Goal: Task Accomplishment & Management: Manage account settings

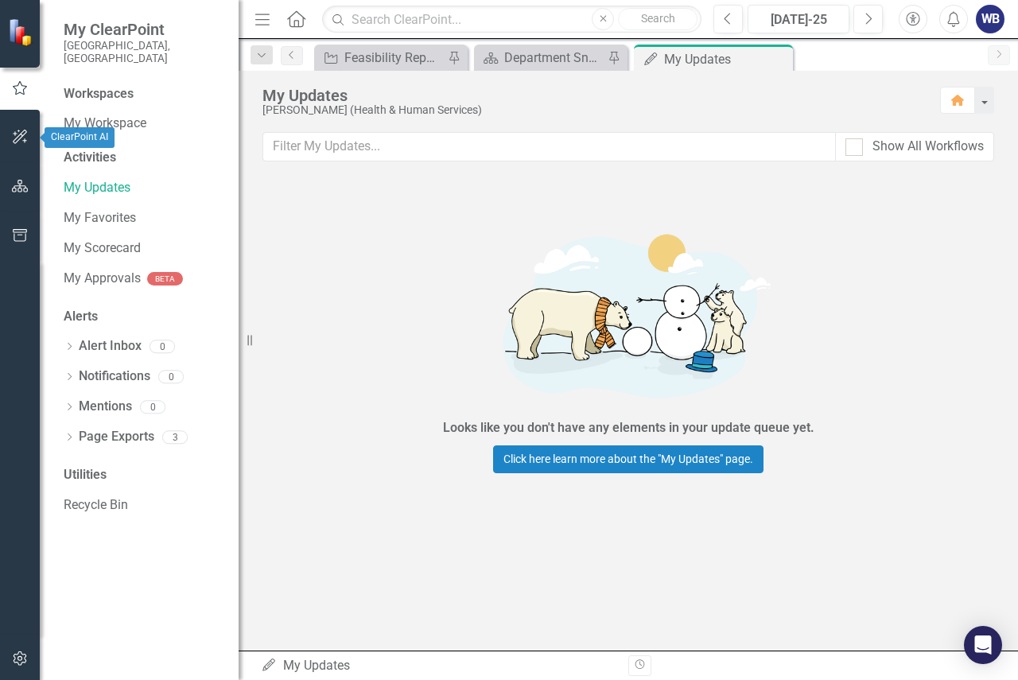
click at [15, 138] on icon "button" at bounding box center [20, 136] width 17 height 13
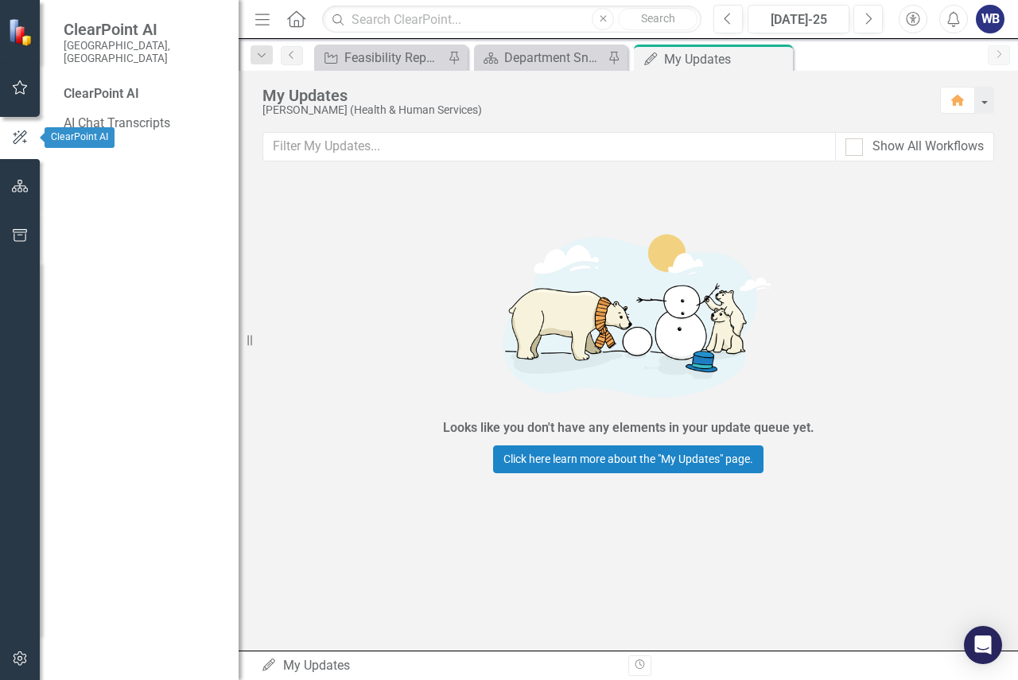
click at [21, 92] on icon "button" at bounding box center [20, 87] width 17 height 13
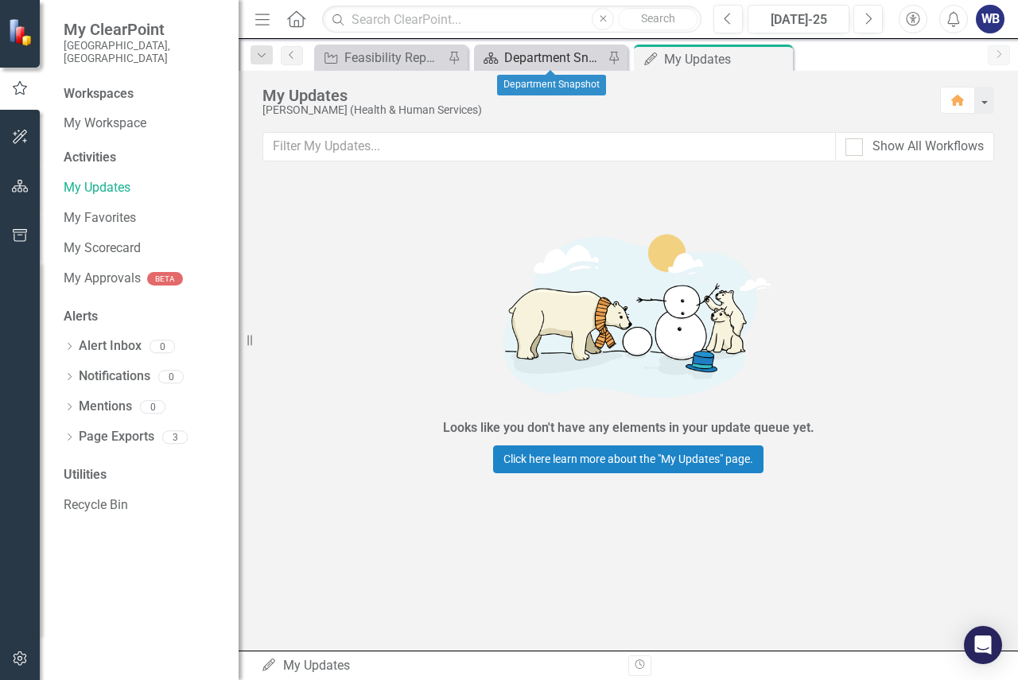
click at [548, 53] on div "Department Snapshot" at bounding box center [553, 58] width 99 height 20
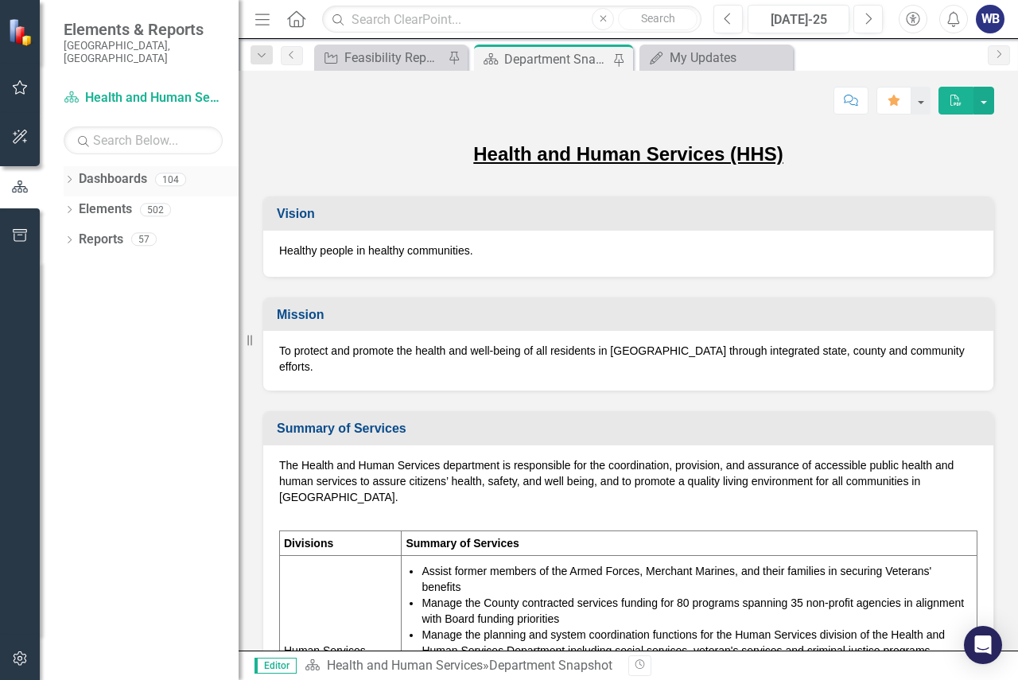
click at [124, 170] on link "Dashboards" at bounding box center [113, 179] width 68 height 18
click at [70, 177] on icon "Dropdown" at bounding box center [69, 181] width 11 height 9
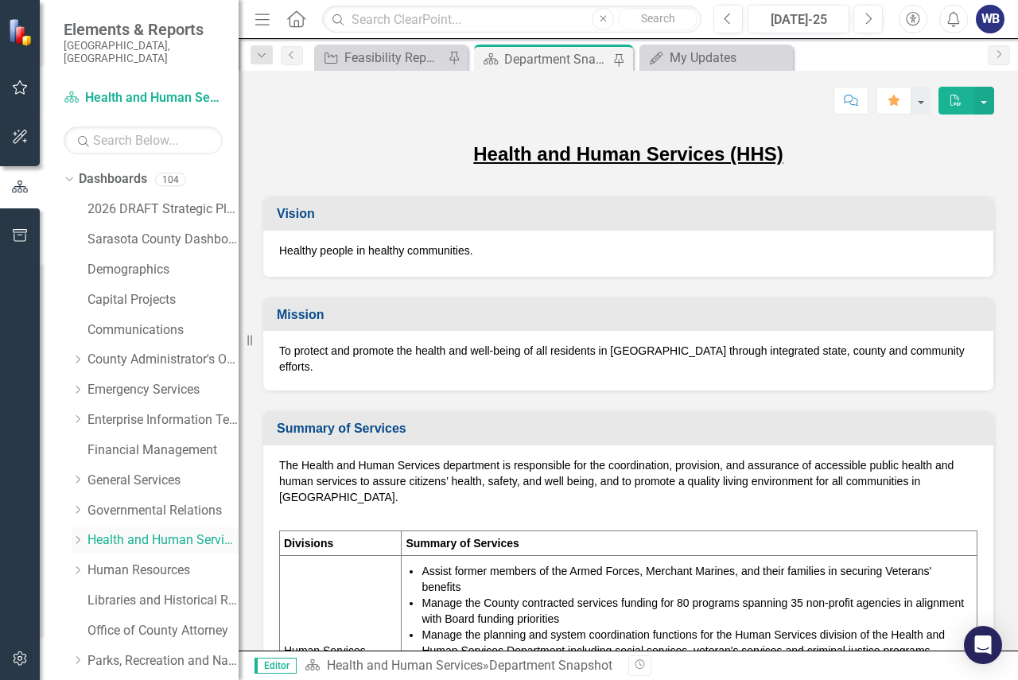
click at [140, 532] on link "Health and Human Services" at bounding box center [163, 541] width 151 height 18
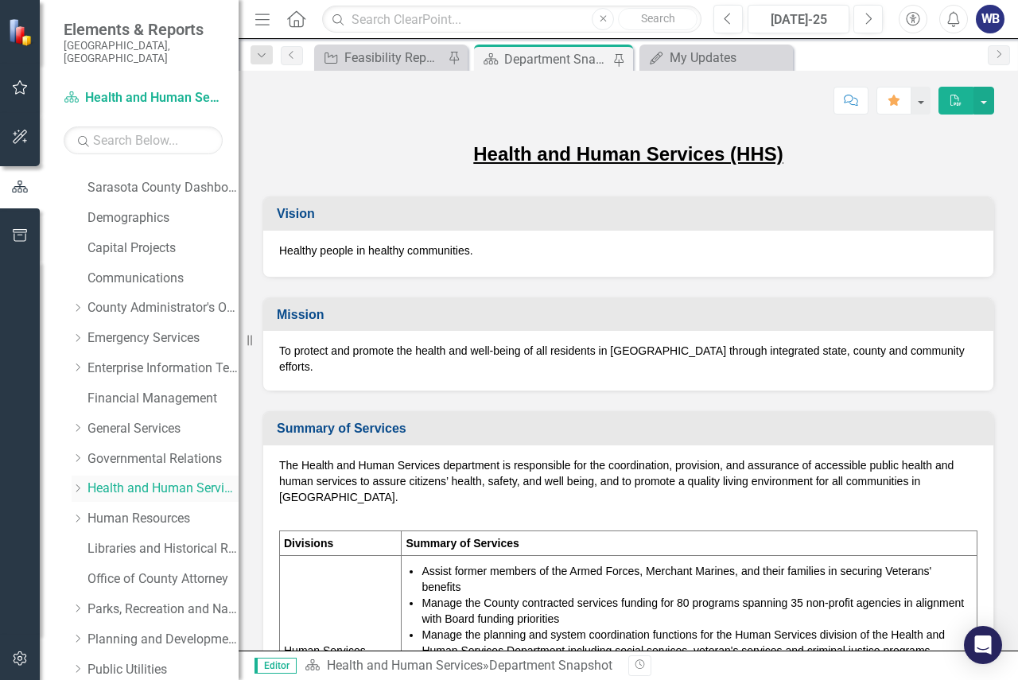
scroll to position [159, 0]
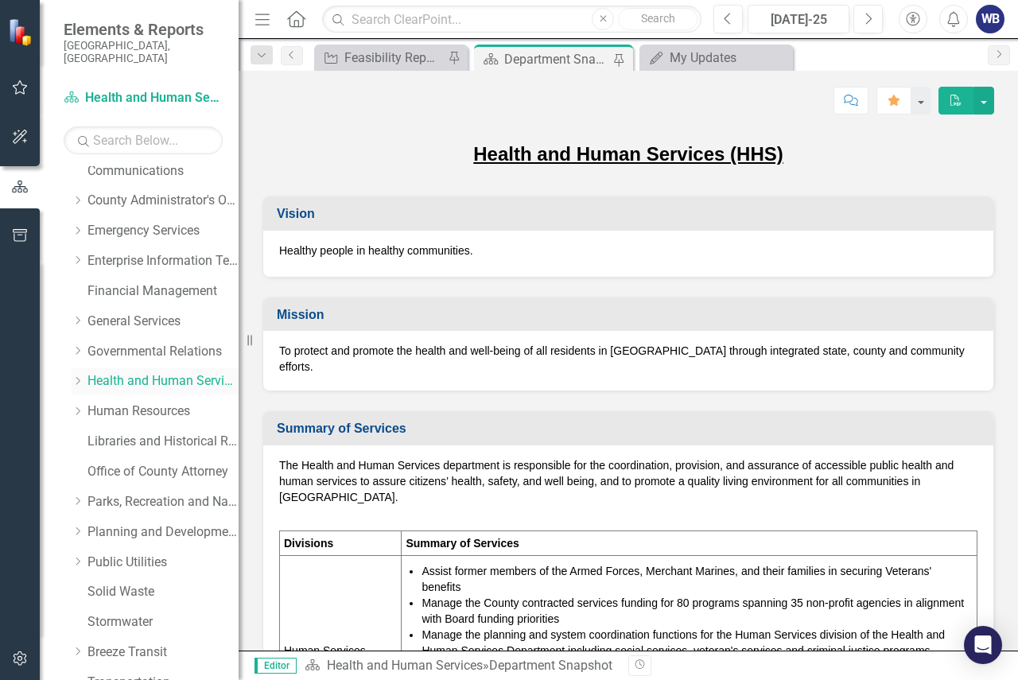
click at [78, 376] on icon "Dropdown" at bounding box center [78, 381] width 12 height 10
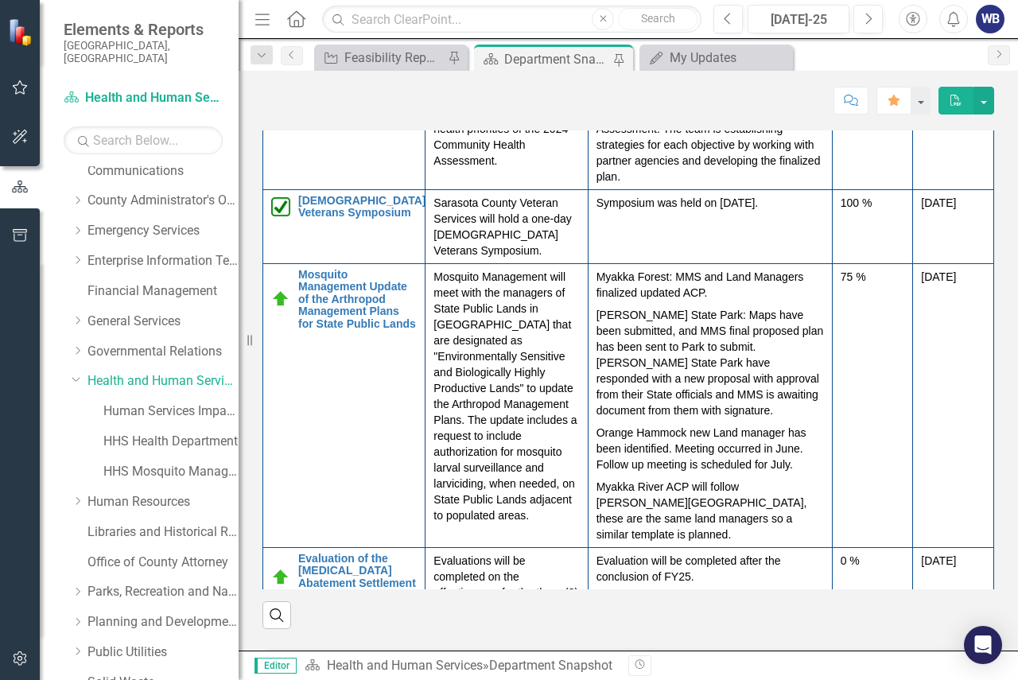
scroll to position [1671, 0]
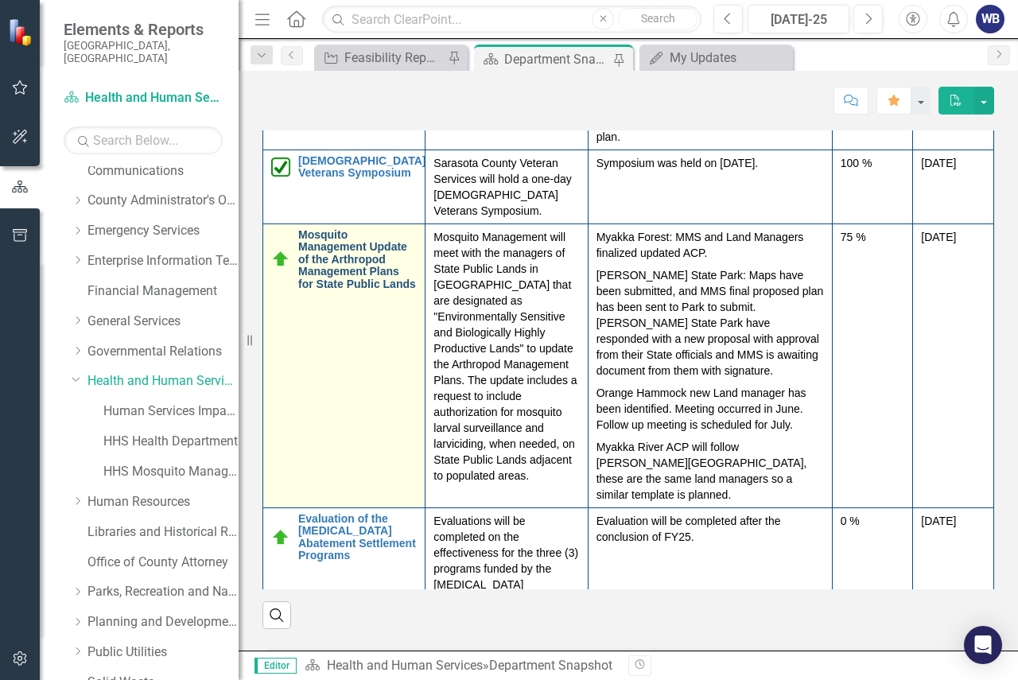
click at [323, 290] on link "Mosquito Management Update of the Arthropod Management Plans for State Public L…" at bounding box center [357, 259] width 119 height 61
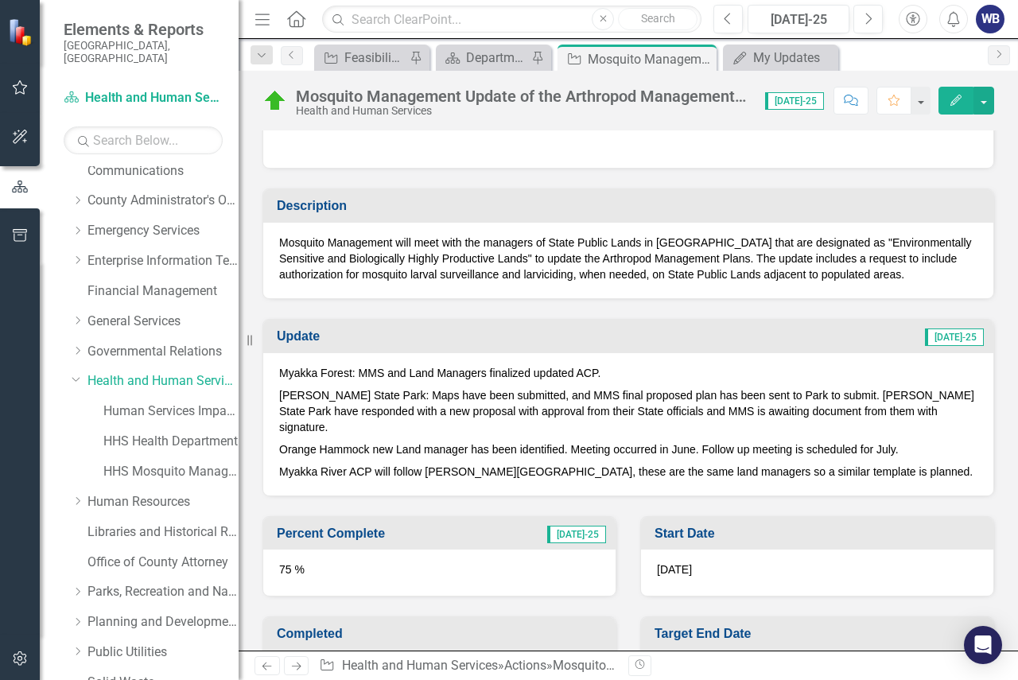
scroll to position [398, 0]
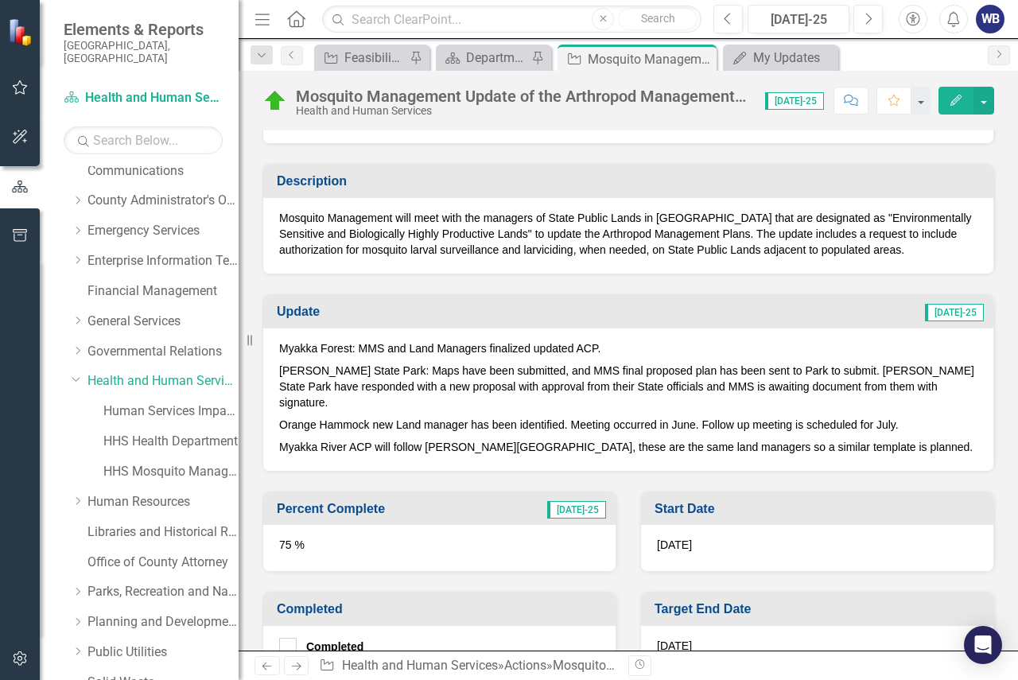
click at [968, 388] on div "Myakka Forest: MMS and Land Managers finalized updated ACP. [PERSON_NAME][GEOGR…" at bounding box center [628, 400] width 730 height 142
click at [296, 307] on h3 "Update" at bounding box center [424, 312] width 295 height 14
click at [950, 102] on icon "Edit" at bounding box center [956, 100] width 14 height 11
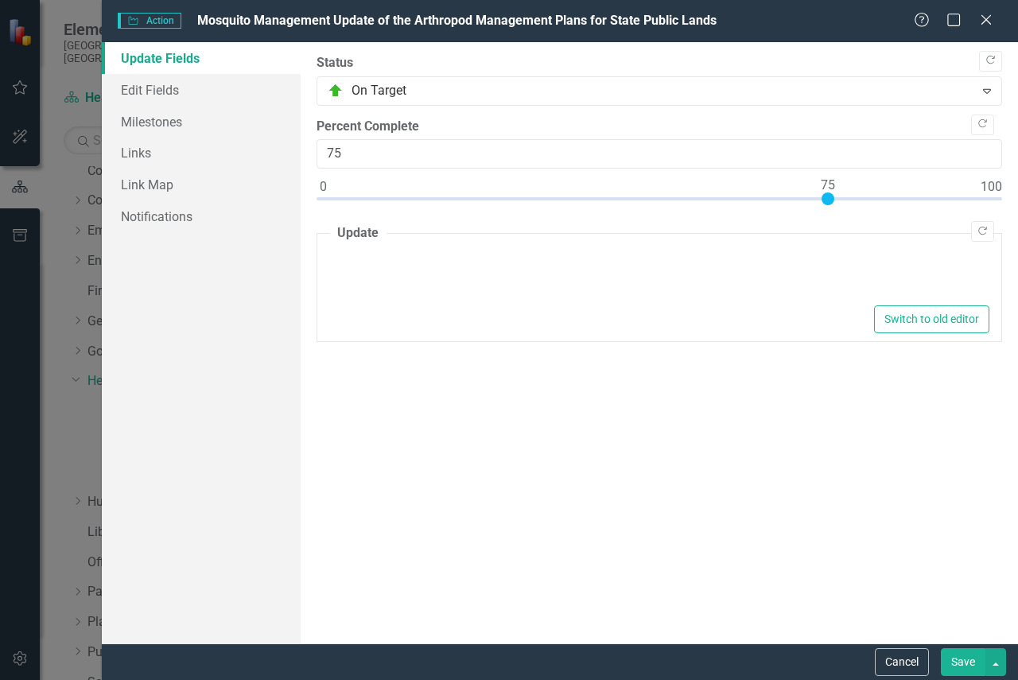
type textarea "<p>Myakka Forest: MMS and Land Managers finalized updated ACP. &nbsp;</p> <p>[P…"
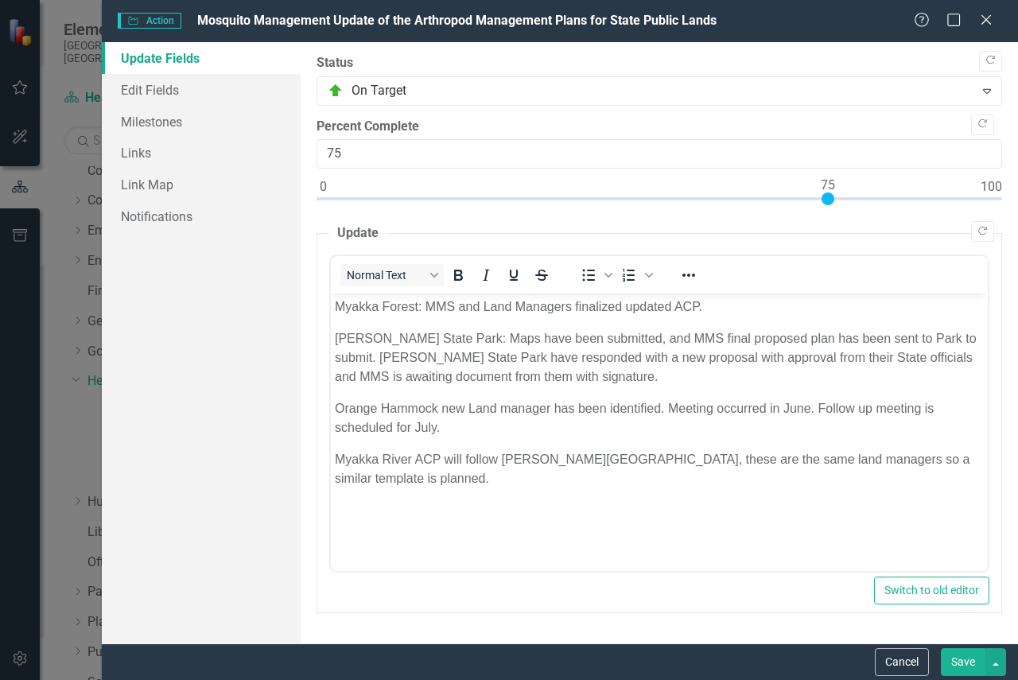
scroll to position [0, 0]
click at [645, 378] on p "[PERSON_NAME] State Park: Maps have been submitted, and MMS final proposed plan…" at bounding box center [659, 357] width 649 height 57
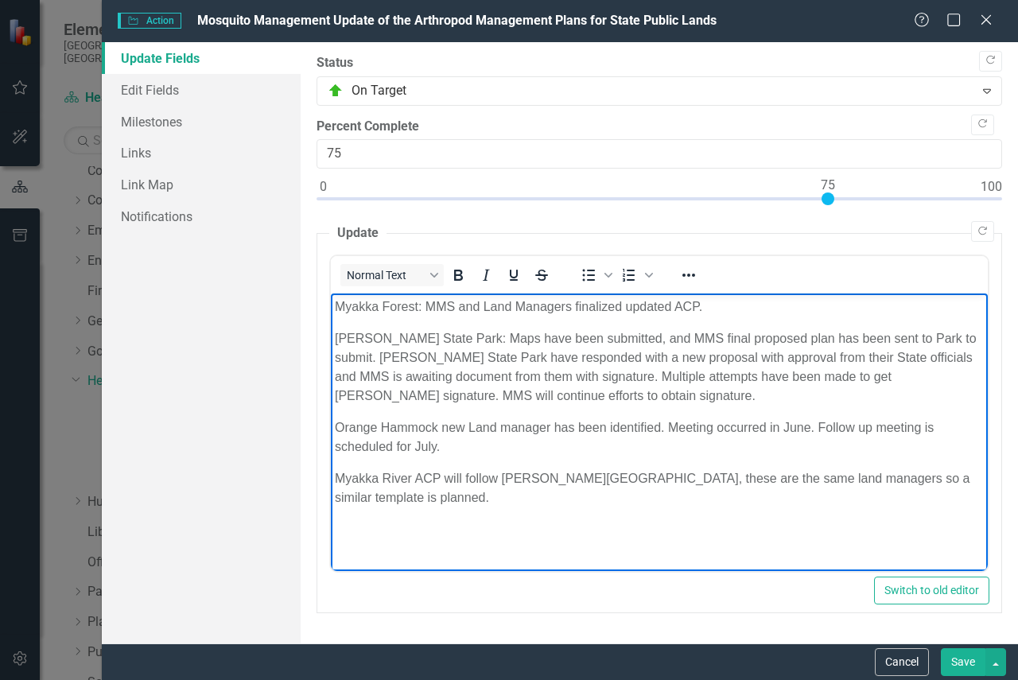
click at [931, 380] on p "[PERSON_NAME] State Park: Maps have been submitted, and MMS final proposed plan…" at bounding box center [659, 367] width 649 height 76
click at [819, 388] on p "[PERSON_NAME] State Park: Maps have been submitted, and MMS final proposed plan…" at bounding box center [659, 367] width 649 height 76
drag, startPoint x: 925, startPoint y: 431, endPoint x: 413, endPoint y: 454, distance: 512.1
click at [413, 454] on p "Orange Hammock new Land manager has been identified. Meeting occurred in June. …" at bounding box center [659, 438] width 649 height 38
click at [546, 447] on p "Orange Hammock new Land manager has been identified. Meeting occurred in June. …" at bounding box center [659, 438] width 649 height 38
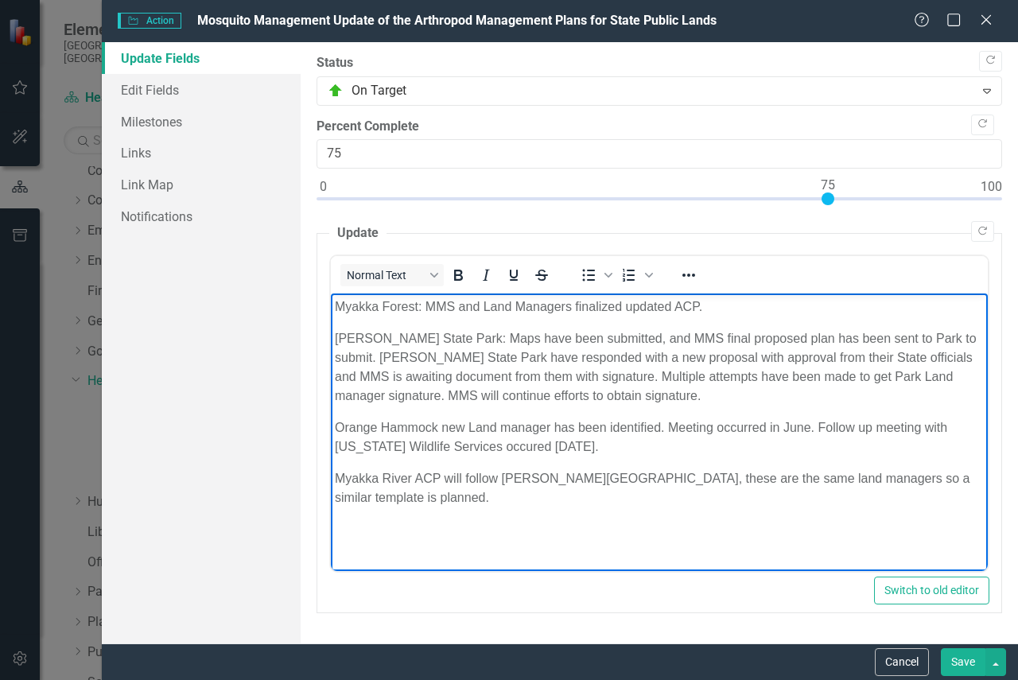
click at [508, 446] on p "Orange Hammock new Land manager has been identified. Meeting occurred in June. …" at bounding box center [659, 438] width 649 height 38
click at [512, 446] on p "Orange Hammock new Land manager has been identified. Meeting occurred in June. …" at bounding box center [659, 438] width 649 height 38
click at [636, 451] on p "Orange Hammock new Land manager has been identified. Meeting occurred in June. …" at bounding box center [659, 438] width 649 height 38
click at [626, 452] on p "Orange Hammock new Land manager has been identified. Meeting occurred in June. …" at bounding box center [659, 438] width 649 height 38
click at [625, 449] on p "Orange Hammock new Land manager has been identified. Meeting occurred in June. …" at bounding box center [659, 438] width 649 height 38
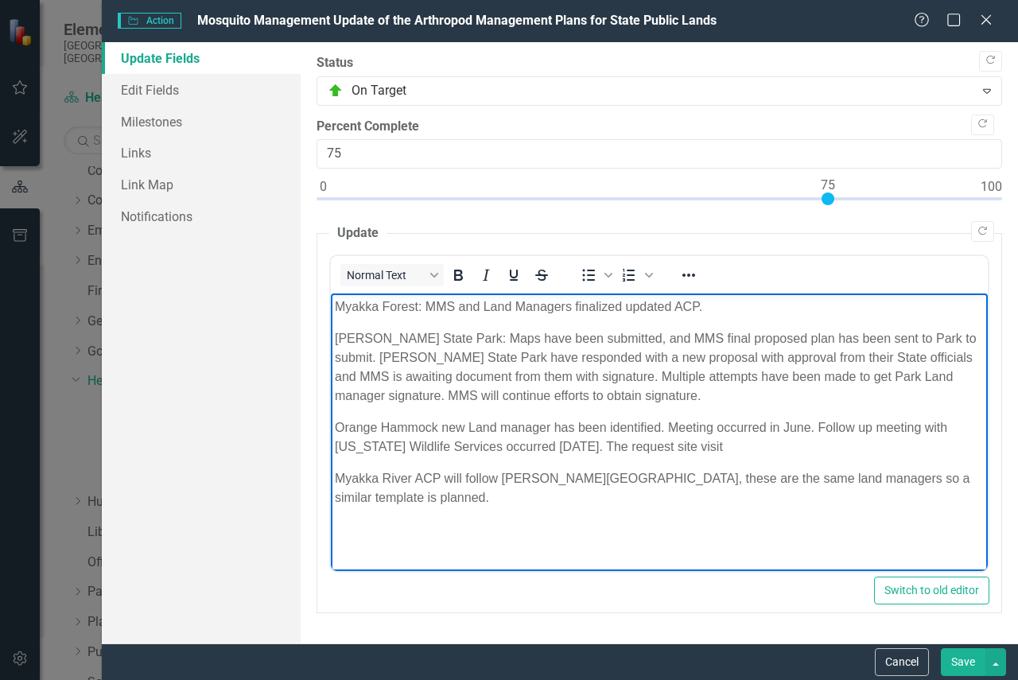
click at [627, 447] on p "Orange Hammock new Land manager has been identified. Meeting occurred in June. …" at bounding box center [659, 438] width 649 height 38
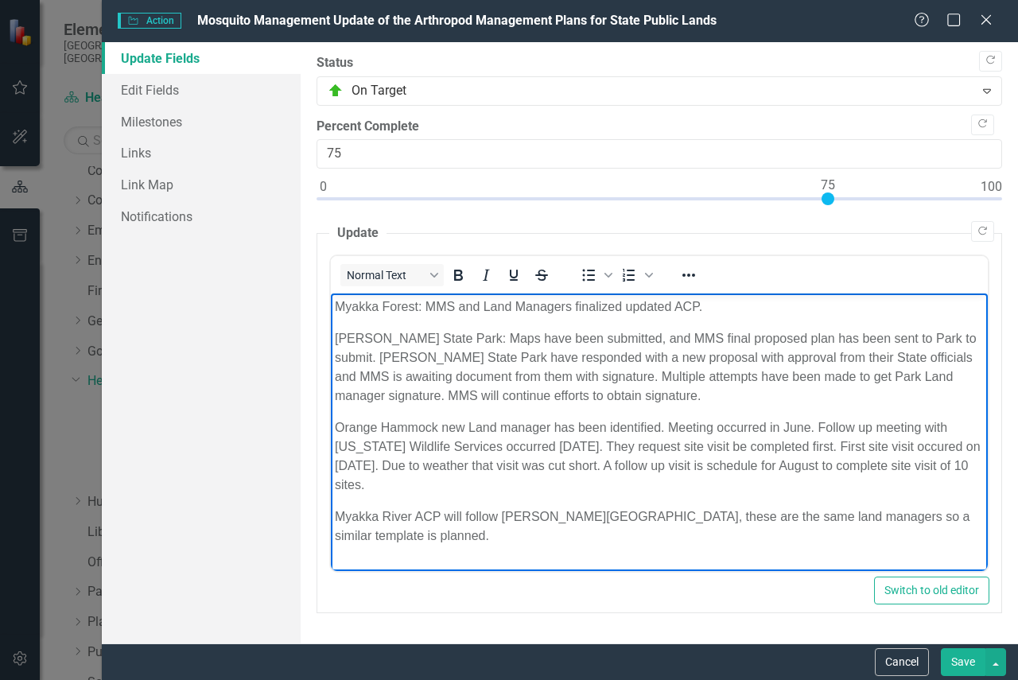
click at [977, 465] on p "Orange Hammock new Land manager has been identified. Meeting occurred in June. …" at bounding box center [659, 457] width 649 height 76
click at [509, 489] on p "Orange Hammock new Land manager has been identified. Meeting occurred in June. …" at bounding box center [659, 457] width 649 height 76
click at [939, 435] on p "Orange Hammock new Land manager has been identified. Meeting occurred in June. …" at bounding box center [659, 457] width 649 height 76
click at [940, 452] on p "Orange Hammock new Land manager has been identified. Meeting occurred in June. …" at bounding box center [659, 457] width 649 height 76
click at [760, 454] on p "Orange Hammock new Land manager has been identified. Meeting occurred in June. …" at bounding box center [659, 457] width 649 height 76
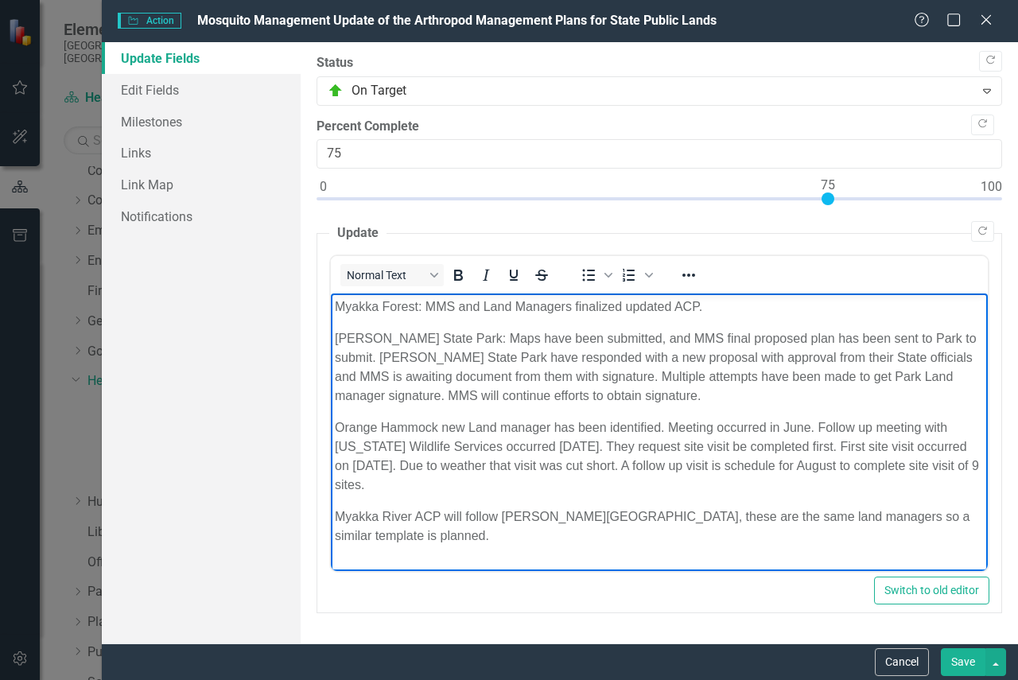
click at [403, 492] on p "Orange Hammock new Land manager has been identified. Meeting occurred in June. …" at bounding box center [659, 457] width 649 height 76
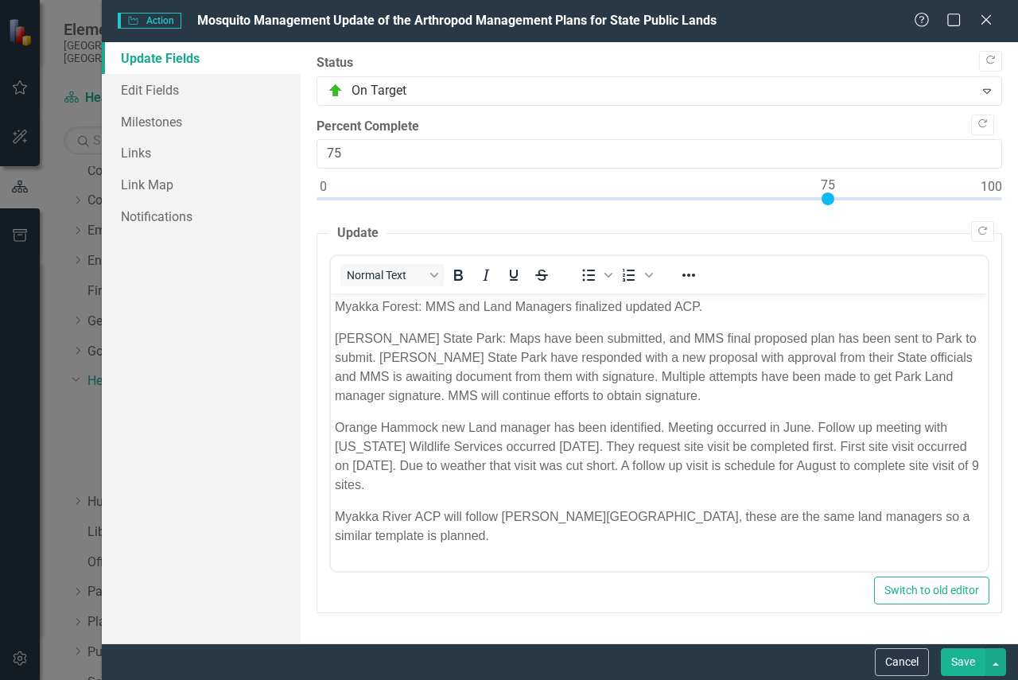
click at [830, 193] on div at bounding box center [828, 199] width 13 height 13
click at [964, 664] on button "Save" at bounding box center [963, 662] width 45 height 28
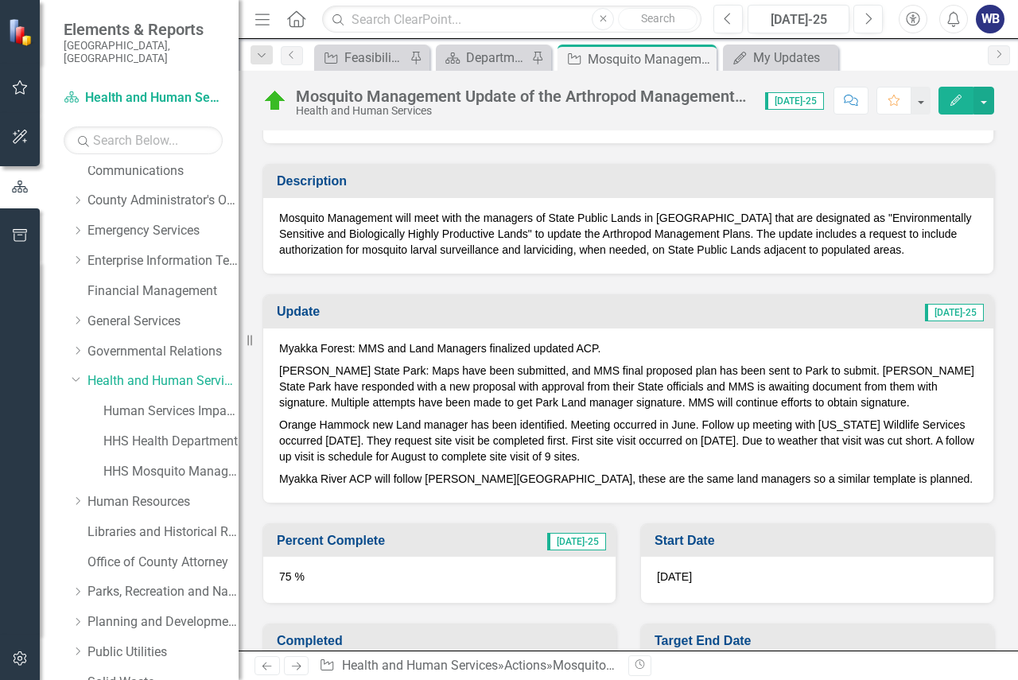
drag, startPoint x: 329, startPoint y: 351, endPoint x: 336, endPoint y: 355, distance: 8.2
click at [329, 351] on p "Myakka Forest: MMS and Land Managers finalized updated ACP." at bounding box center [628, 350] width 699 height 19
click at [289, 350] on p "Myakka Forest: MMS and Land Managers finalized updated ACP." at bounding box center [628, 350] width 699 height 19
click at [289, 352] on p "Myakka Forest: MMS and Land Managers finalized updated ACP." at bounding box center [628, 350] width 699 height 19
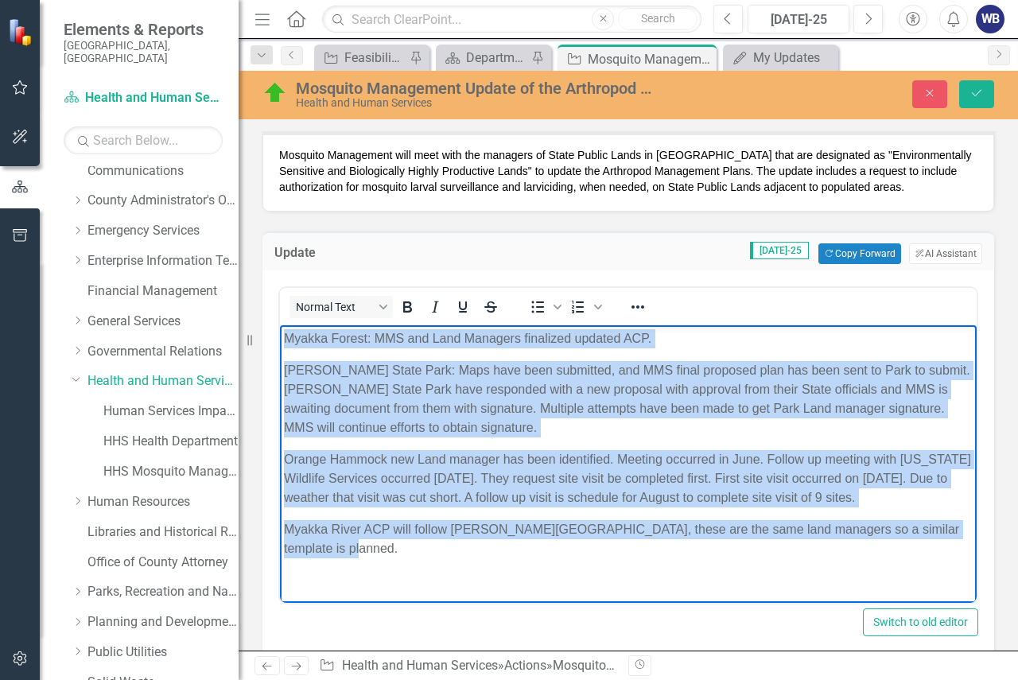
scroll to position [509, 0]
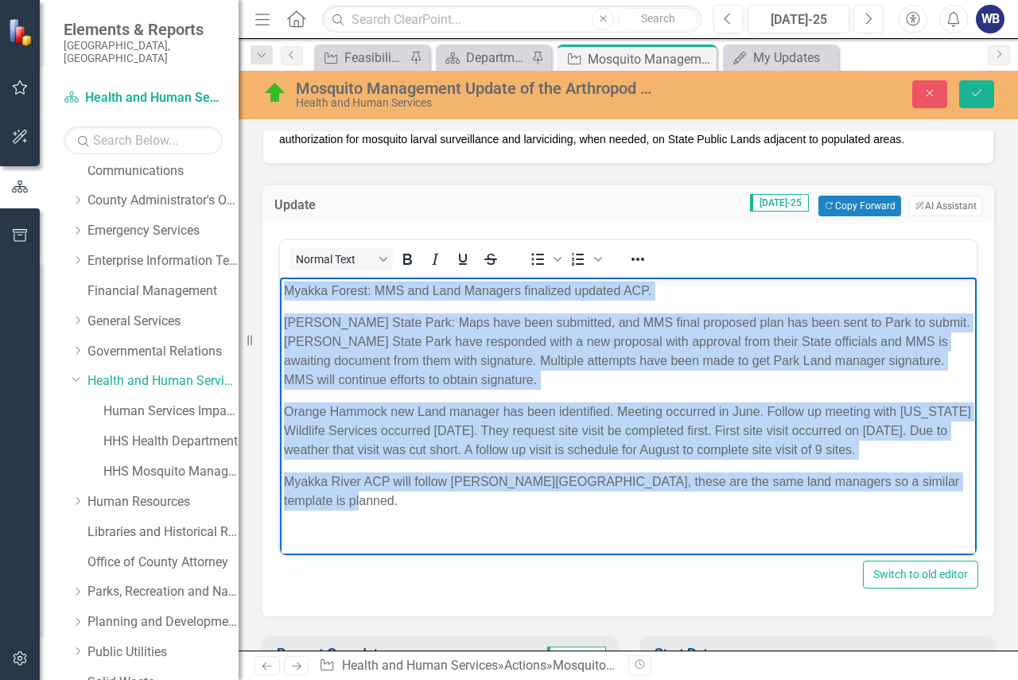
drag, startPoint x: 282, startPoint y: 294, endPoint x: 560, endPoint y: 534, distance: 367.2
click at [560, 528] on html "Myakka Forest: MMS and Land Managers finalized updated ACP. [PERSON_NAME][GEOGR…" at bounding box center [628, 403] width 697 height 250
copy body "Myakka Forest: MMS and Land Managers finalized updated ACP. [PERSON_NAME][GEOGR…"
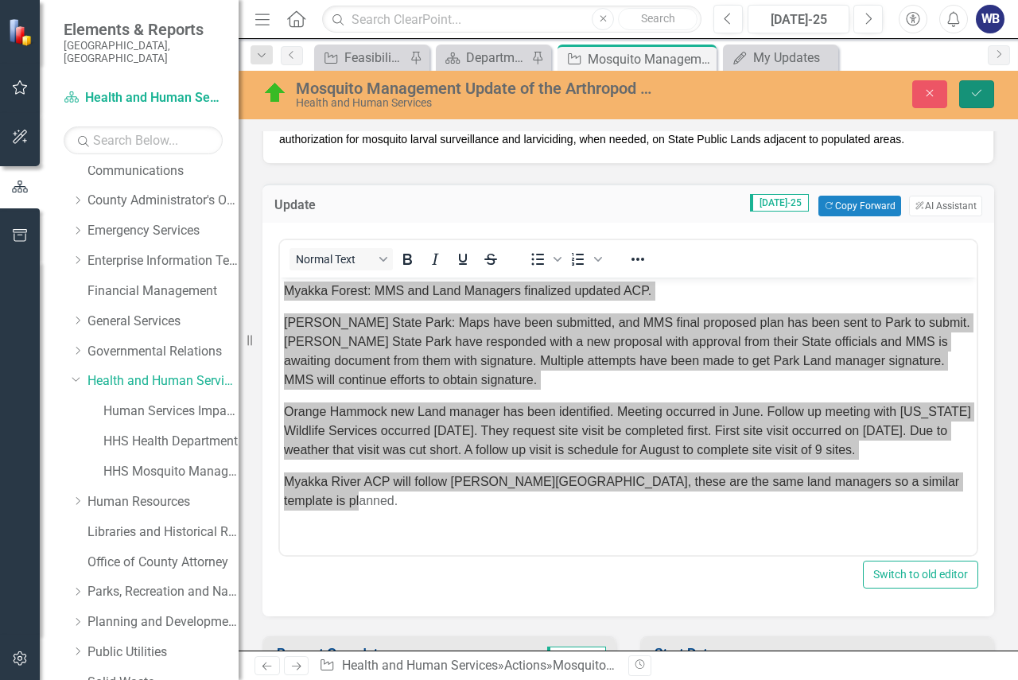
click at [975, 92] on icon "Save" at bounding box center [977, 93] width 14 height 11
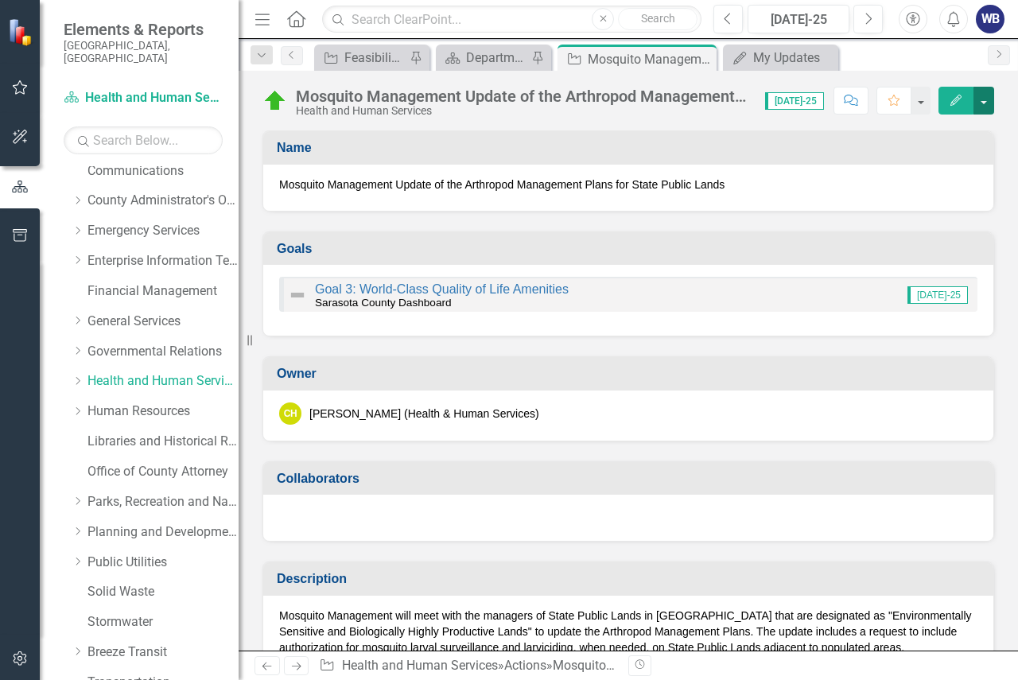
click at [985, 101] on button "button" at bounding box center [984, 101] width 21 height 28
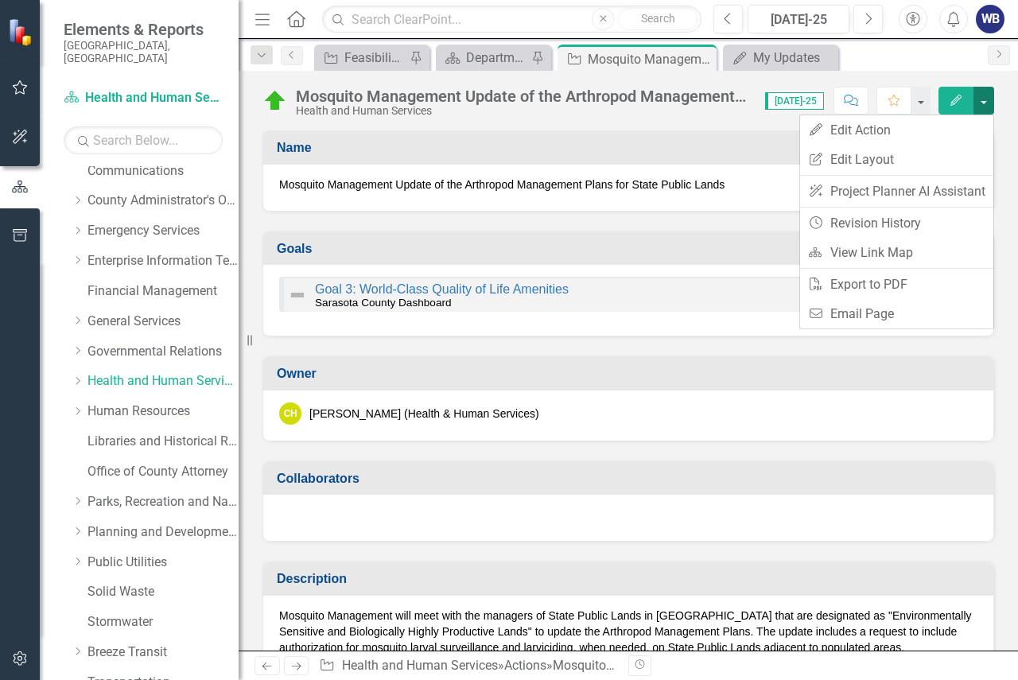
click at [985, 101] on button "button" at bounding box center [984, 101] width 21 height 28
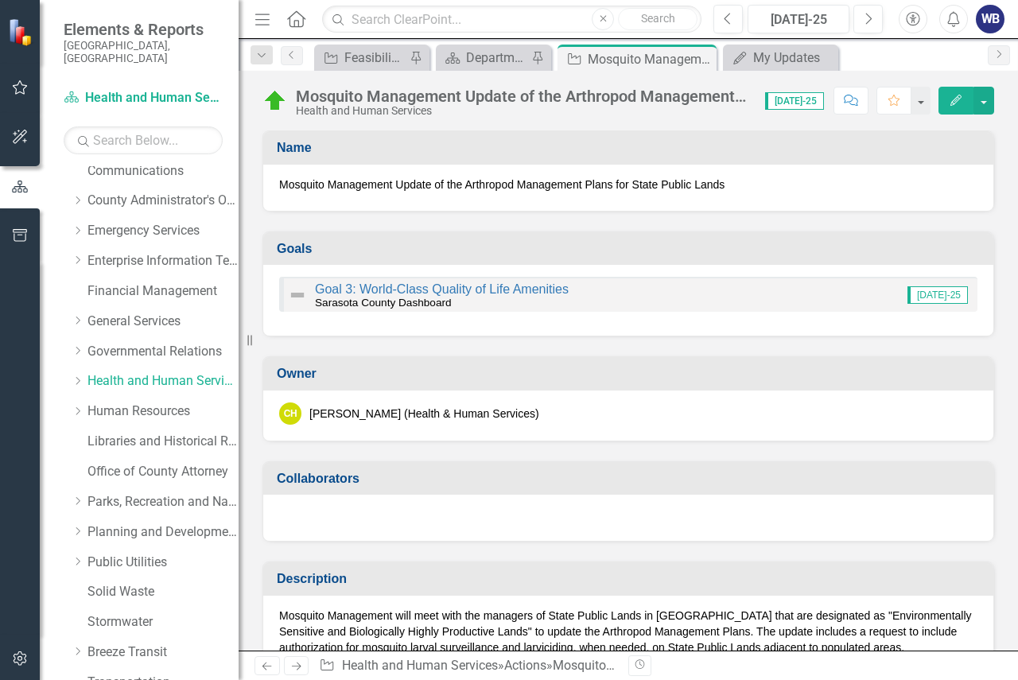
click at [986, 16] on div "WB" at bounding box center [990, 19] width 29 height 29
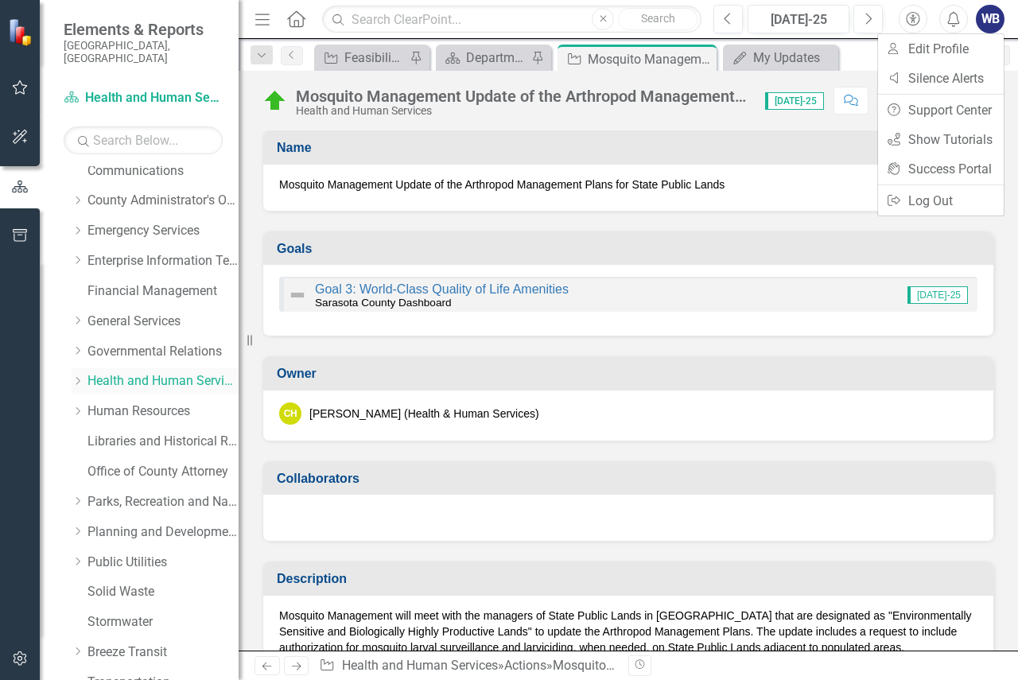
click at [143, 372] on link "Health and Human Services" at bounding box center [163, 381] width 151 height 18
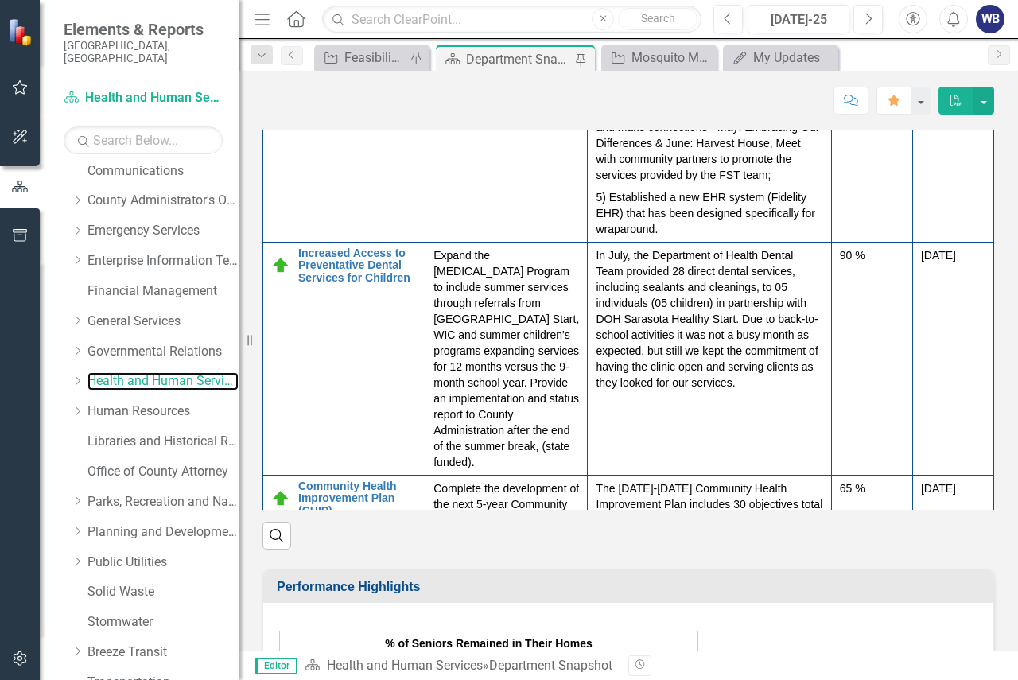
scroll to position [1114, 0]
